Goal: Download file/media

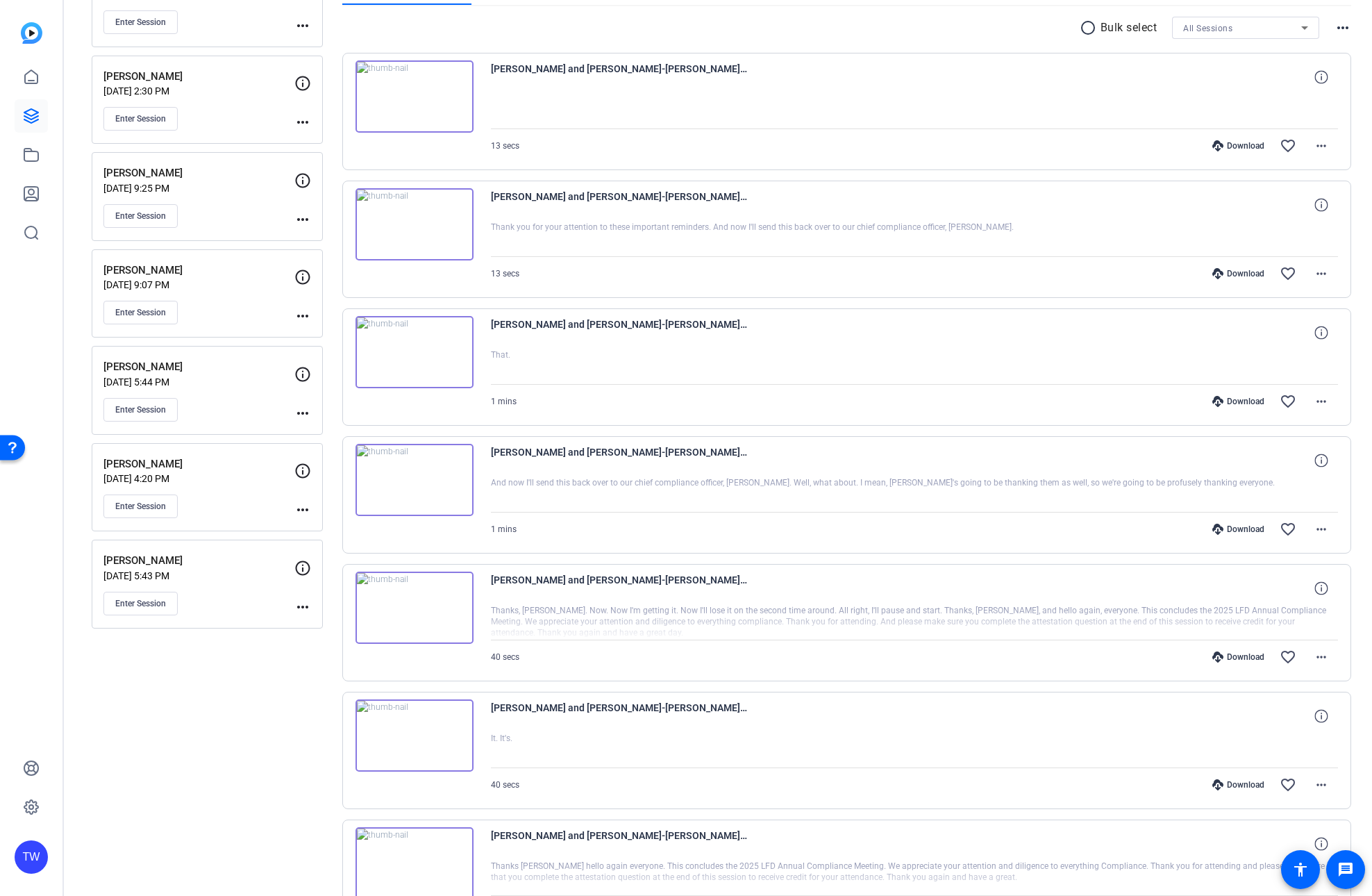
scroll to position [258, 0]
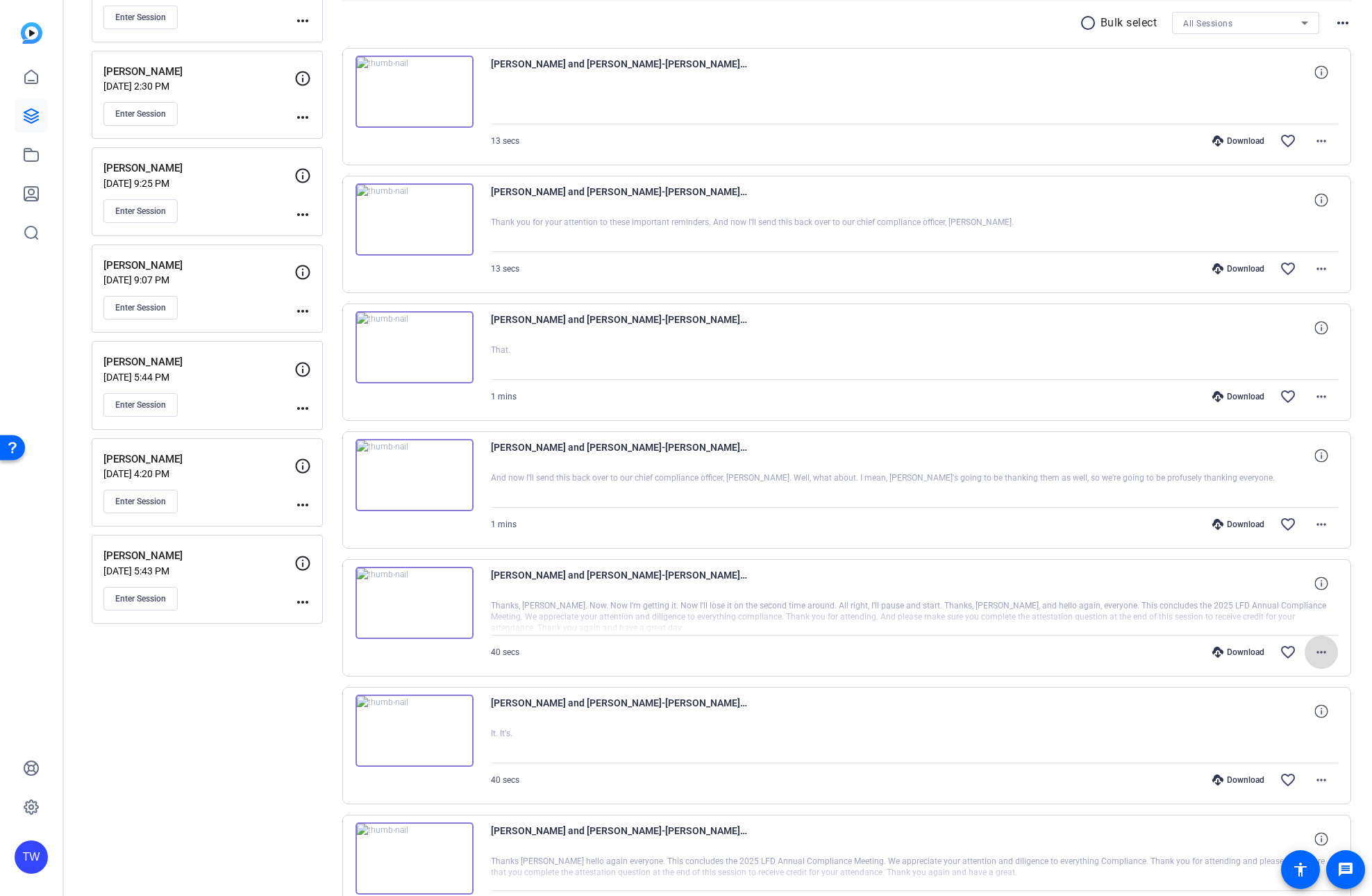
click at [1320, 651] on mat-icon "more_horiz" at bounding box center [1321, 653] width 17 height 17
click at [1293, 714] on span "Download MP4" at bounding box center [1285, 716] width 84 height 17
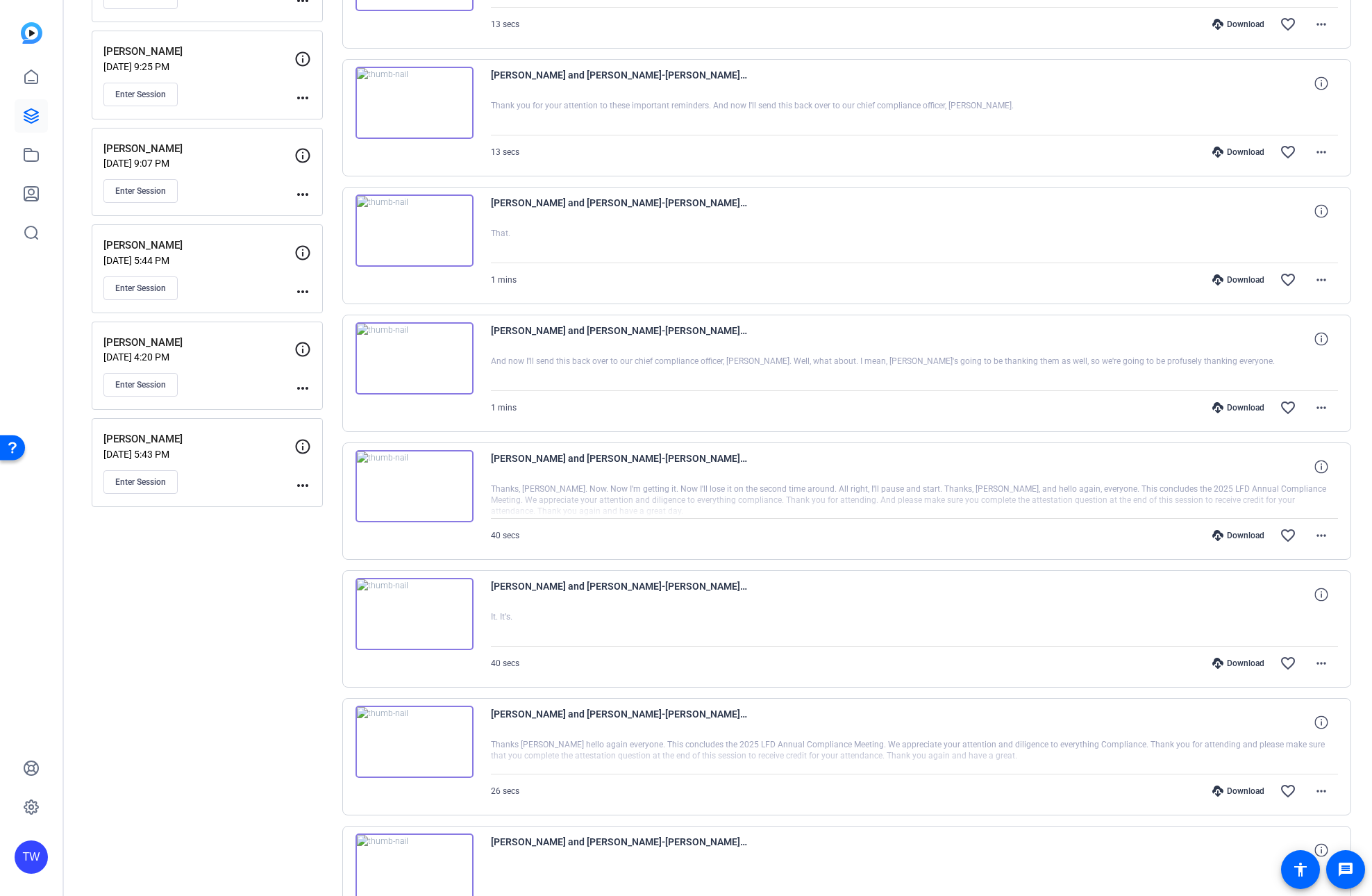
scroll to position [390, 0]
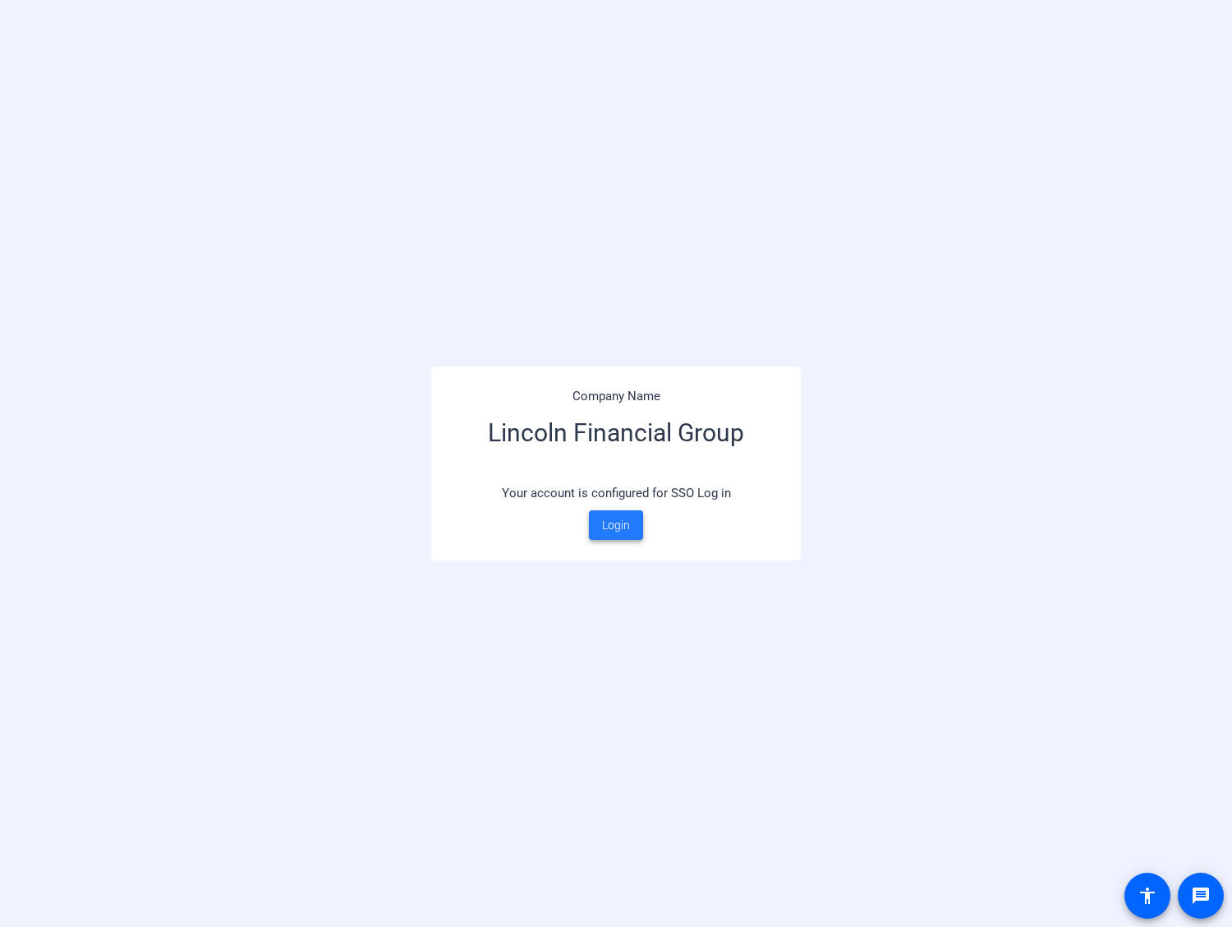
click at [624, 527] on span "Login" at bounding box center [616, 525] width 28 height 17
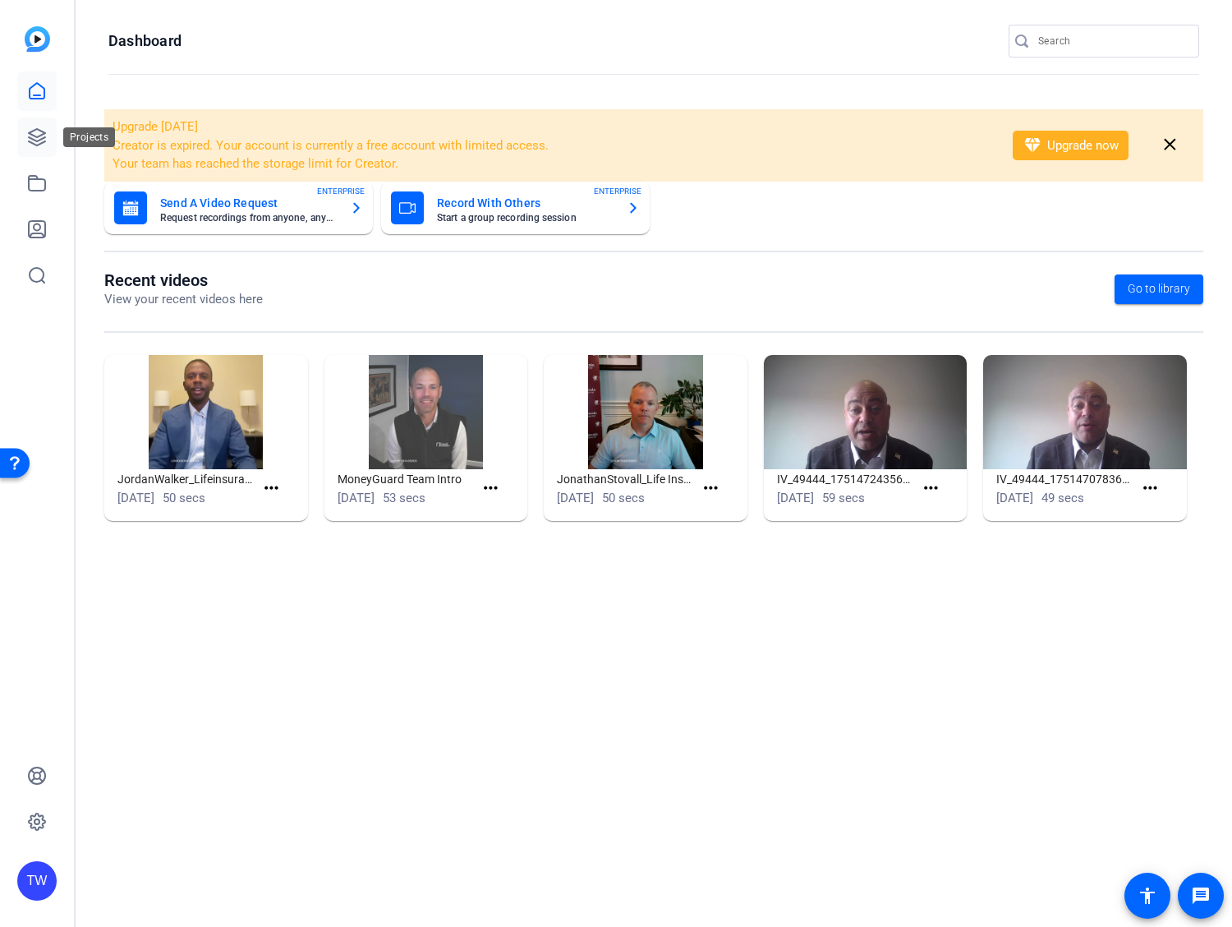
click at [36, 132] on icon at bounding box center [37, 137] width 20 height 20
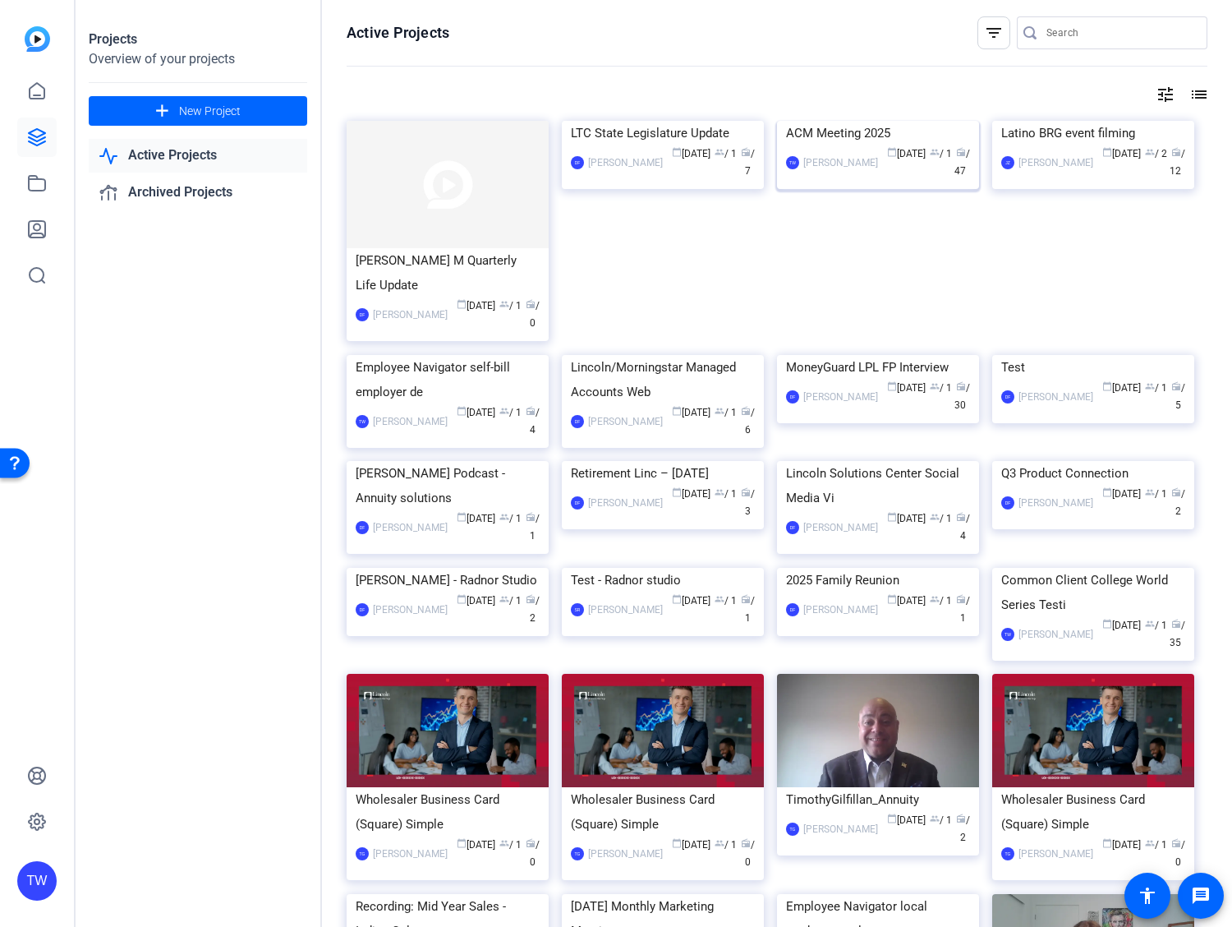
click at [932, 121] on img at bounding box center [878, 121] width 202 height 0
